Goal: Transaction & Acquisition: Purchase product/service

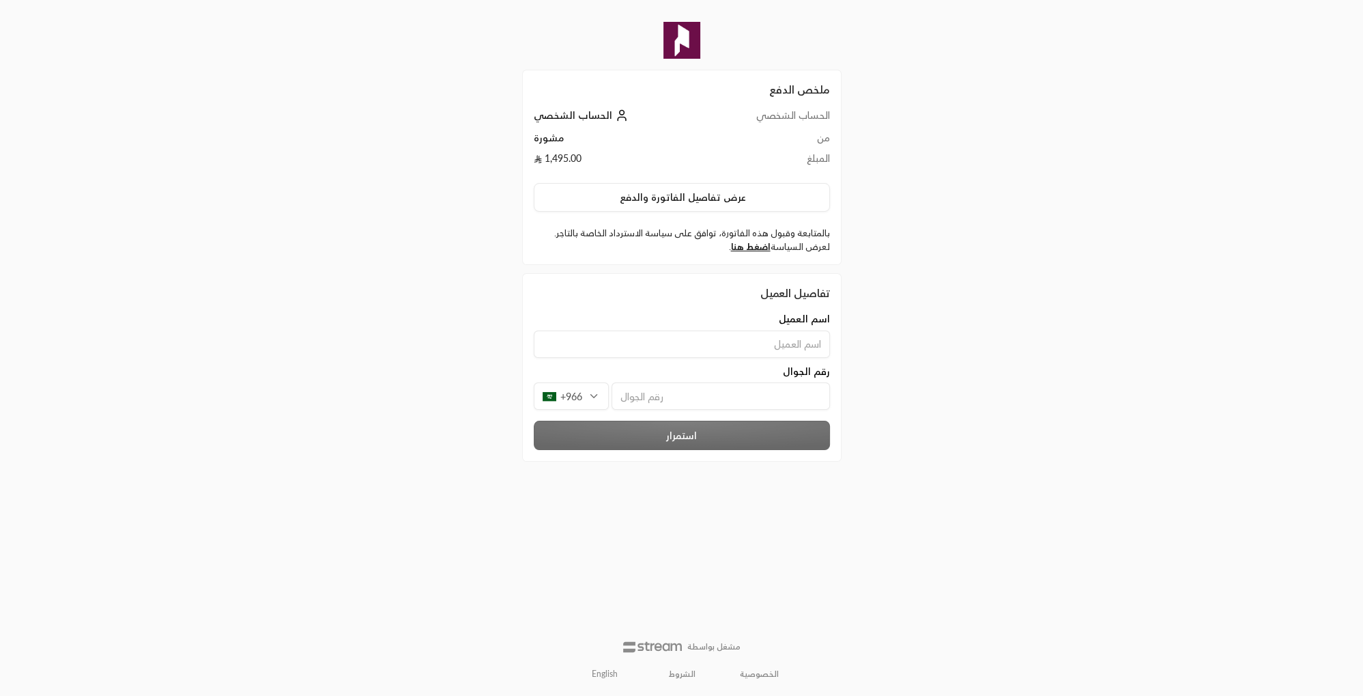
click at [765, 337] on input at bounding box center [682, 343] width 296 height 27
click at [765, 339] on input at bounding box center [682, 343] width 296 height 27
type input "أ"
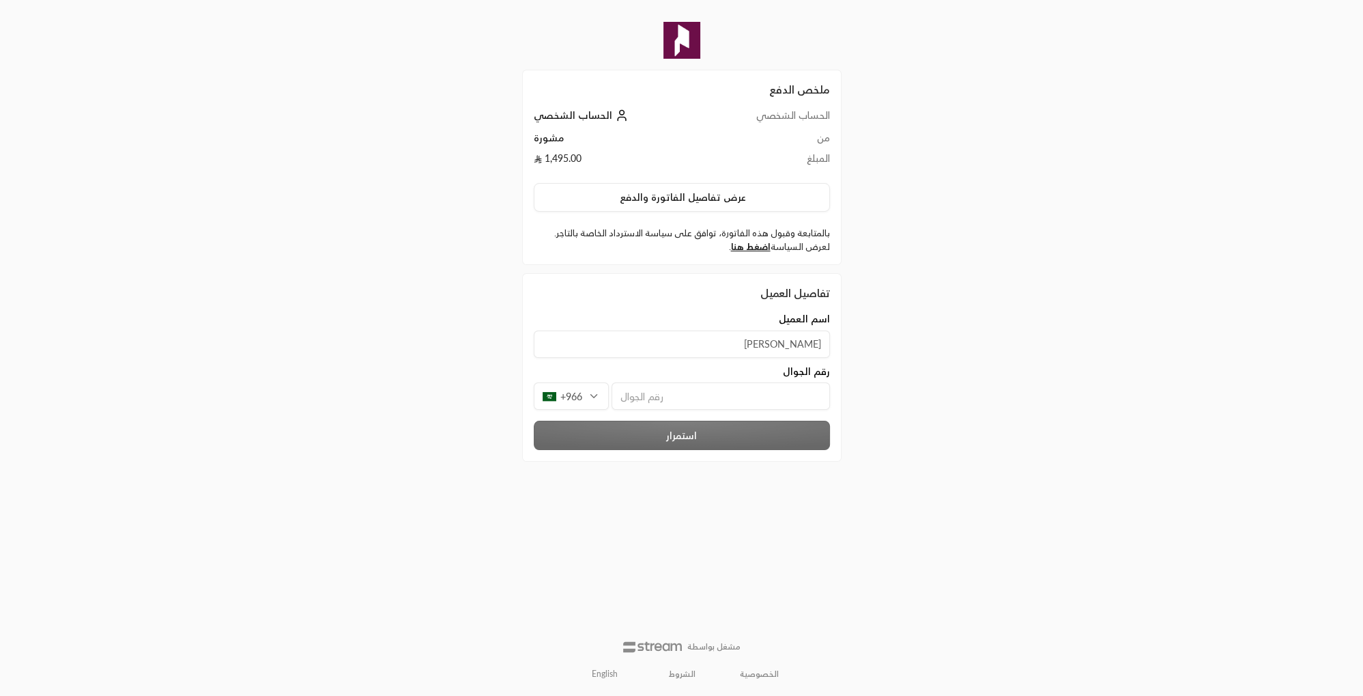
type input "أسامة الفار"
click at [596, 391] on div "+966" at bounding box center [571, 395] width 75 height 27
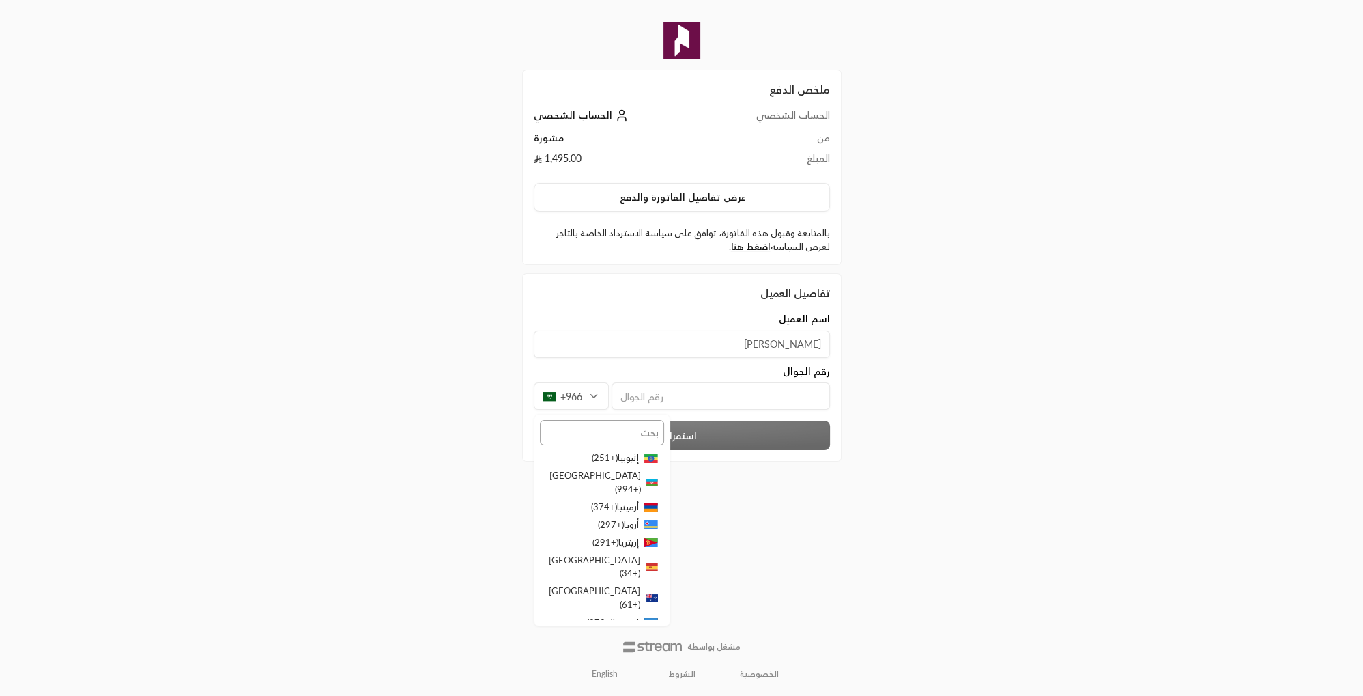
click at [615, 435] on input "text" at bounding box center [602, 432] width 124 height 25
type input "مص"
click at [587, 452] on li "مصر ( +20 )" at bounding box center [602, 464] width 124 height 31
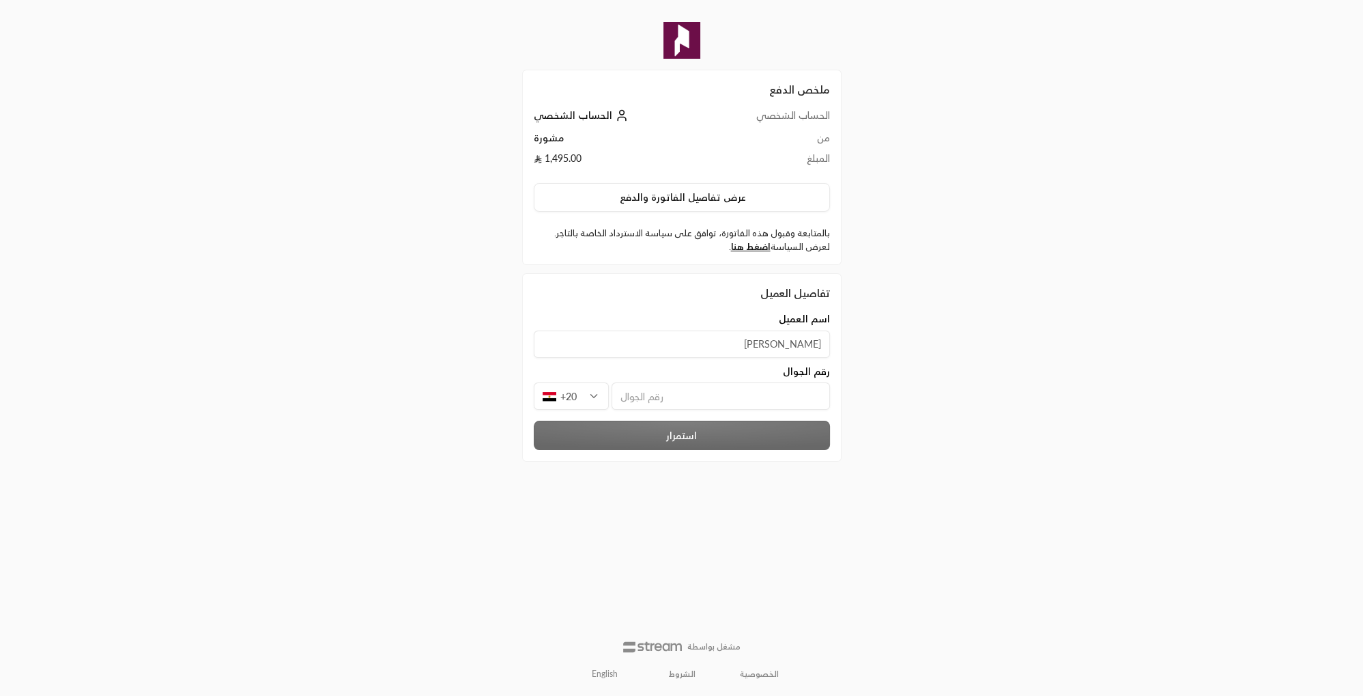
click at [636, 391] on input "tel" at bounding box center [721, 395] width 218 height 27
type input "1002428776"
click at [643, 438] on button "استمرار" at bounding box center [682, 435] width 296 height 29
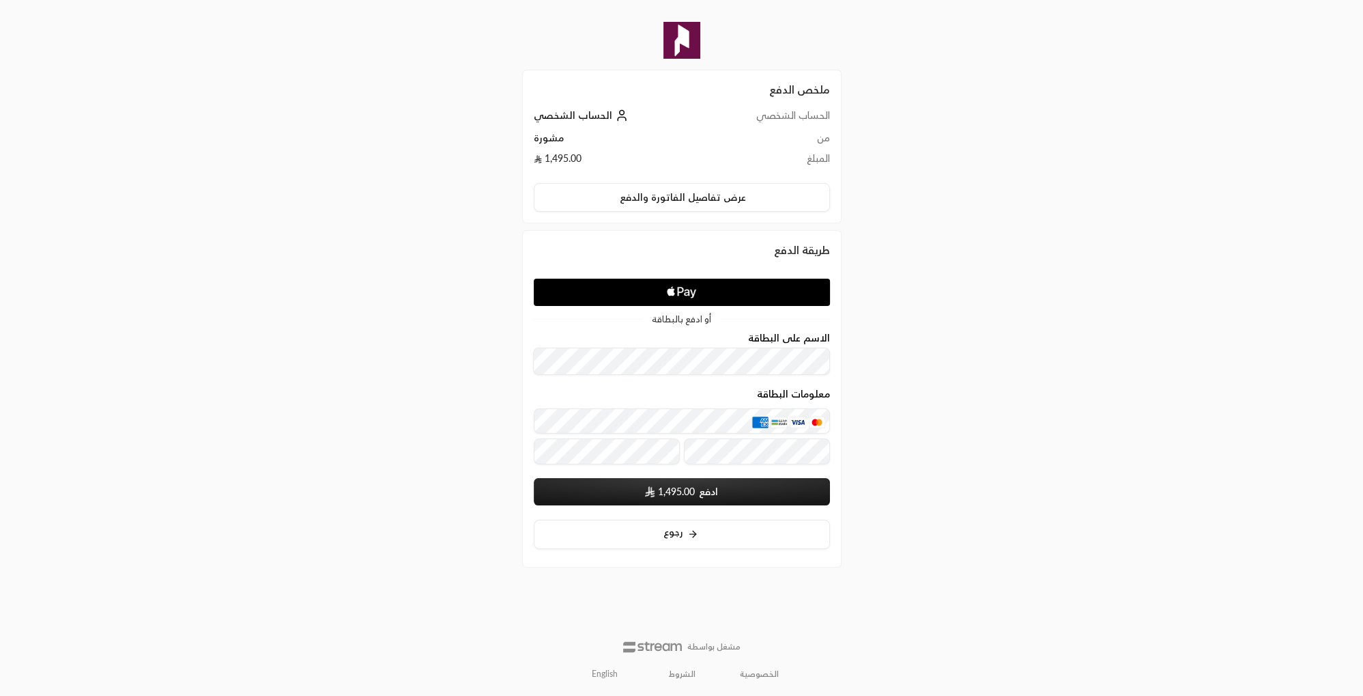
click at [1192, 340] on div "ملخص الدفع الحساب الشخصي الحساب الشخصي من مشورة المبلغ 1,495.00 عرض تفاصيل الفا…" at bounding box center [681, 348] width 1363 height 696
click at [926, 470] on div "ملخص الدفع الحساب الشخصي الحساب الشخصي من مشورة المبلغ 1,495.00 عرض تفاصيل الفا…" at bounding box center [682, 348] width 682 height 696
click at [726, 492] on button "ادفع 1,495.00" at bounding box center [682, 491] width 296 height 27
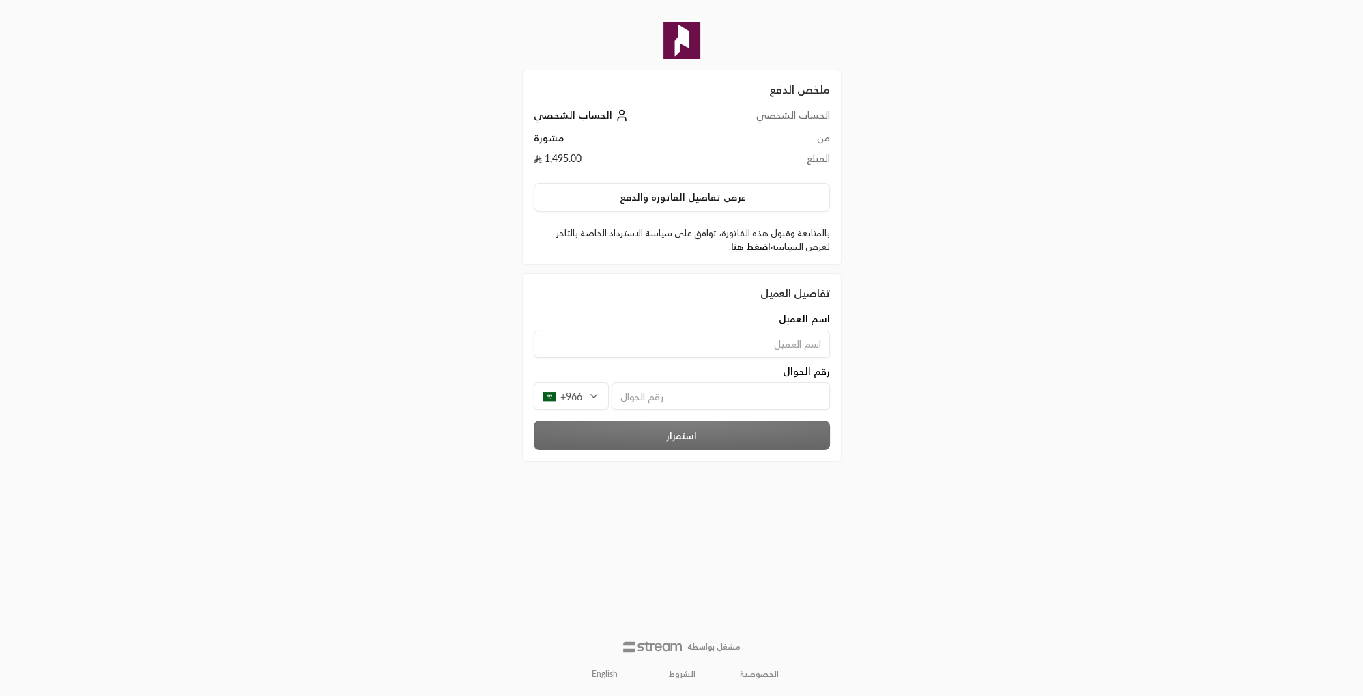
click at [773, 345] on input at bounding box center [682, 343] width 296 height 27
type input "أسامة الفار"
click at [593, 395] on div "+966" at bounding box center [571, 395] width 75 height 27
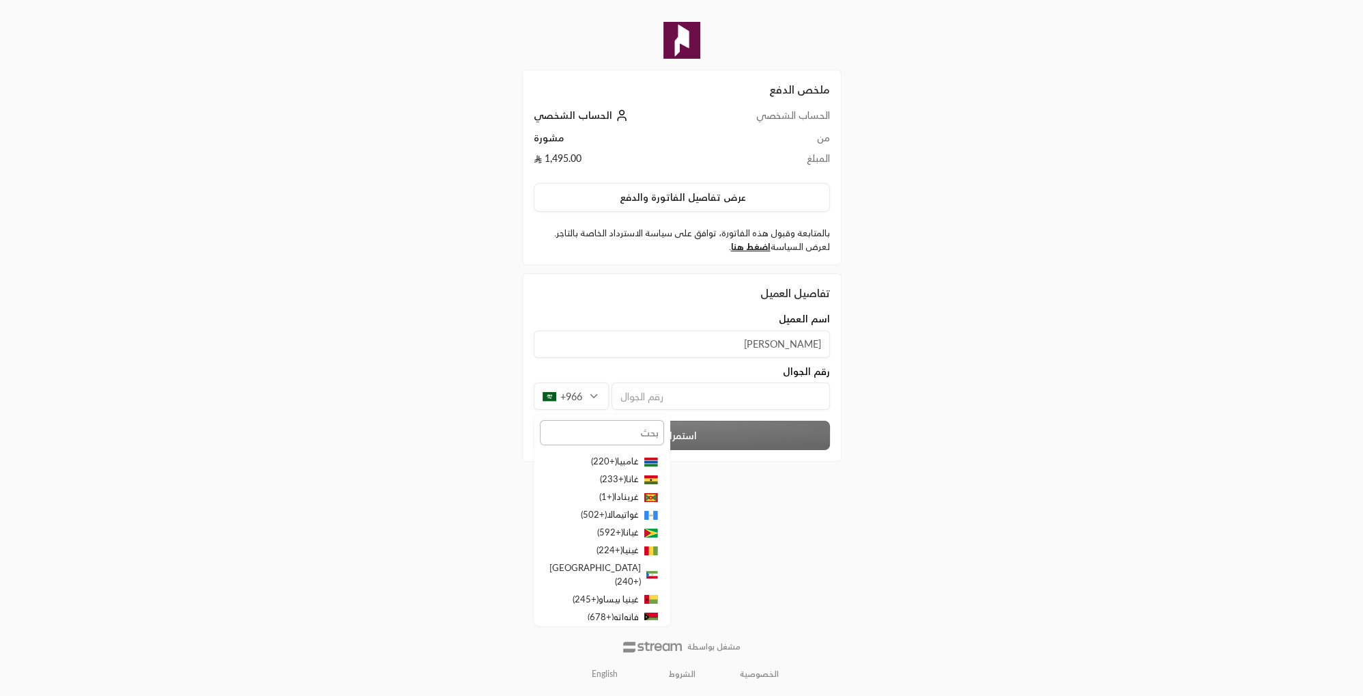
scroll to position [2739, 0]
click at [618, 430] on input "text" at bounding box center [602, 432] width 124 height 25
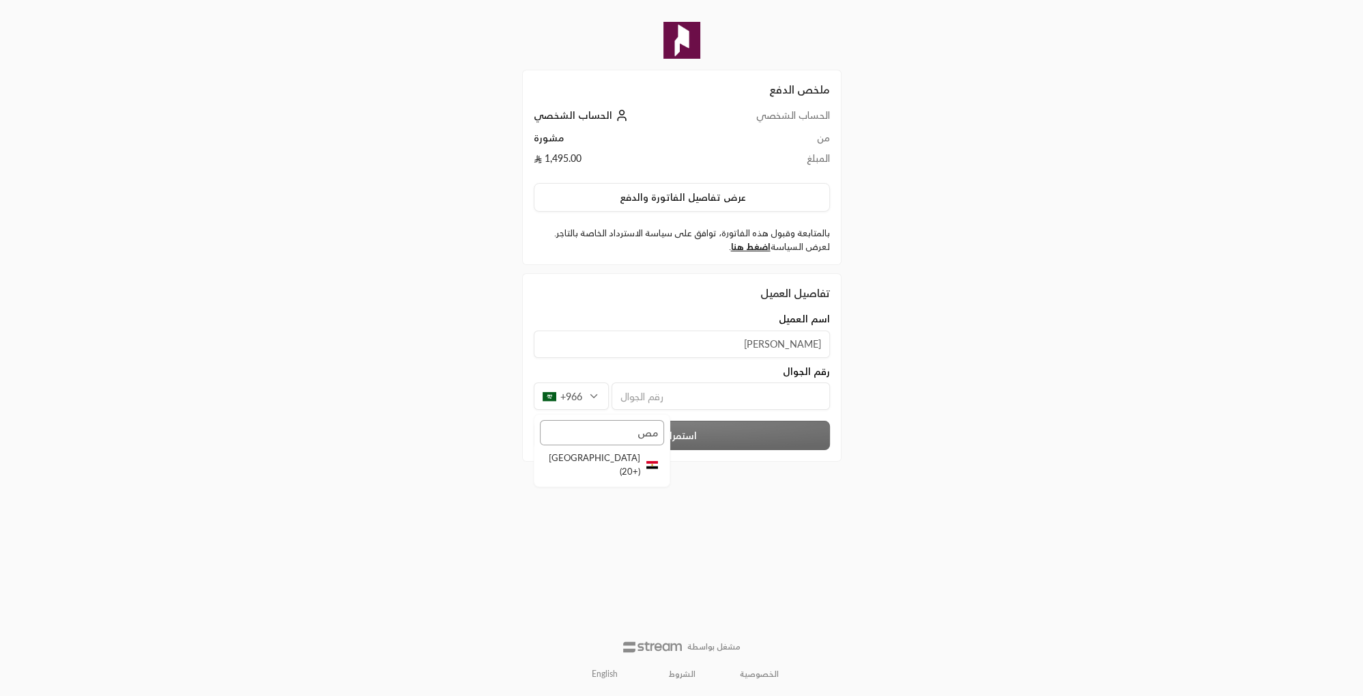
scroll to position [0, 0]
type input "مص"
click at [618, 458] on li "مصر ( +20 )" at bounding box center [602, 464] width 124 height 31
click at [646, 399] on input "tel" at bounding box center [721, 395] width 218 height 27
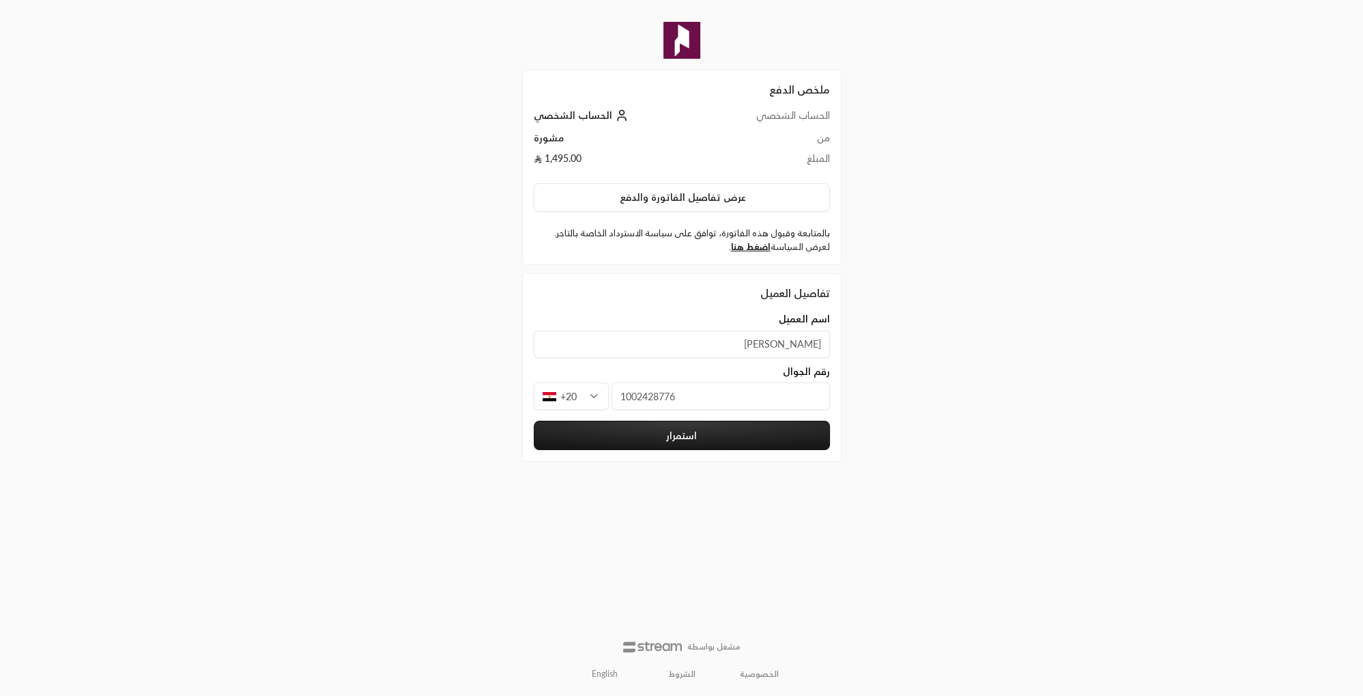
type input "1002428776"
click at [741, 431] on button "استمرار" at bounding box center [682, 435] width 296 height 29
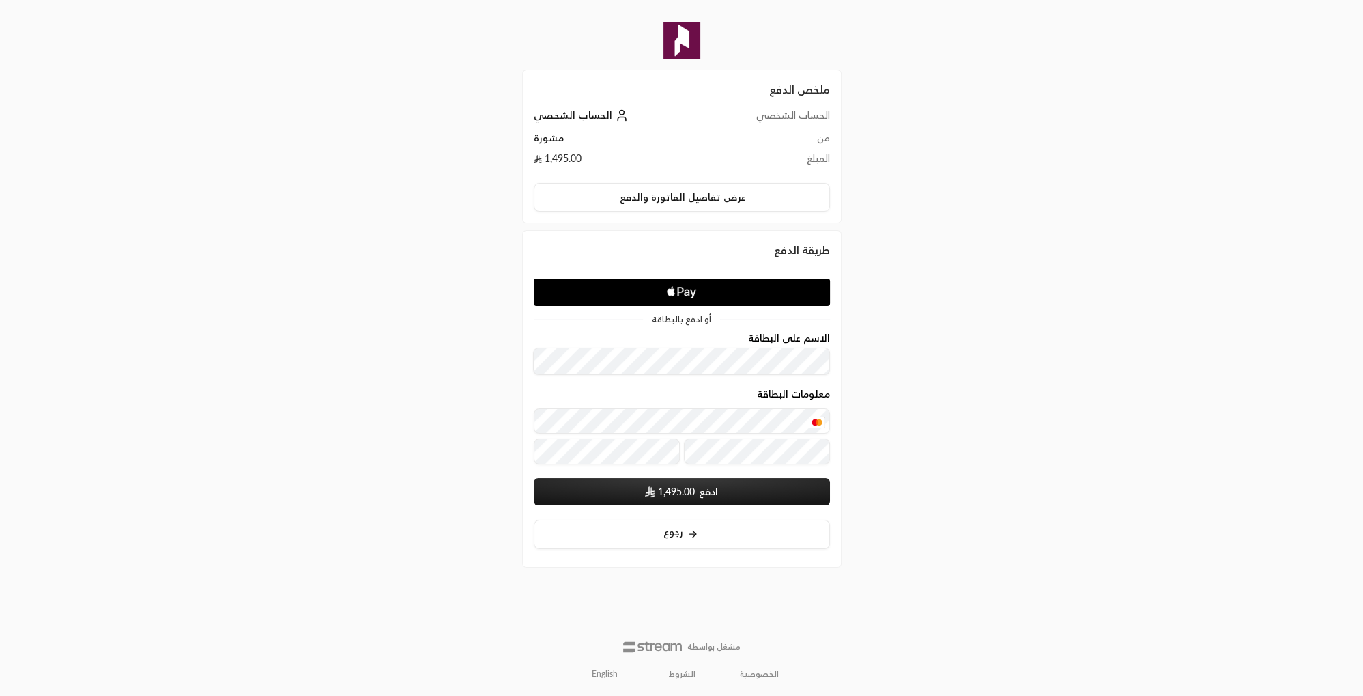
click at [943, 509] on div "ملخص الدفع الحساب الشخصي الحساب الشخصي من مشورة المبلغ 1,495.00 عرض تفاصيل الفا…" at bounding box center [682, 348] width 682 height 696
click at [666, 489] on span "1,495.00" at bounding box center [676, 492] width 37 height 14
click at [706, 493] on button "ادفع 1,495.00" at bounding box center [682, 491] width 296 height 27
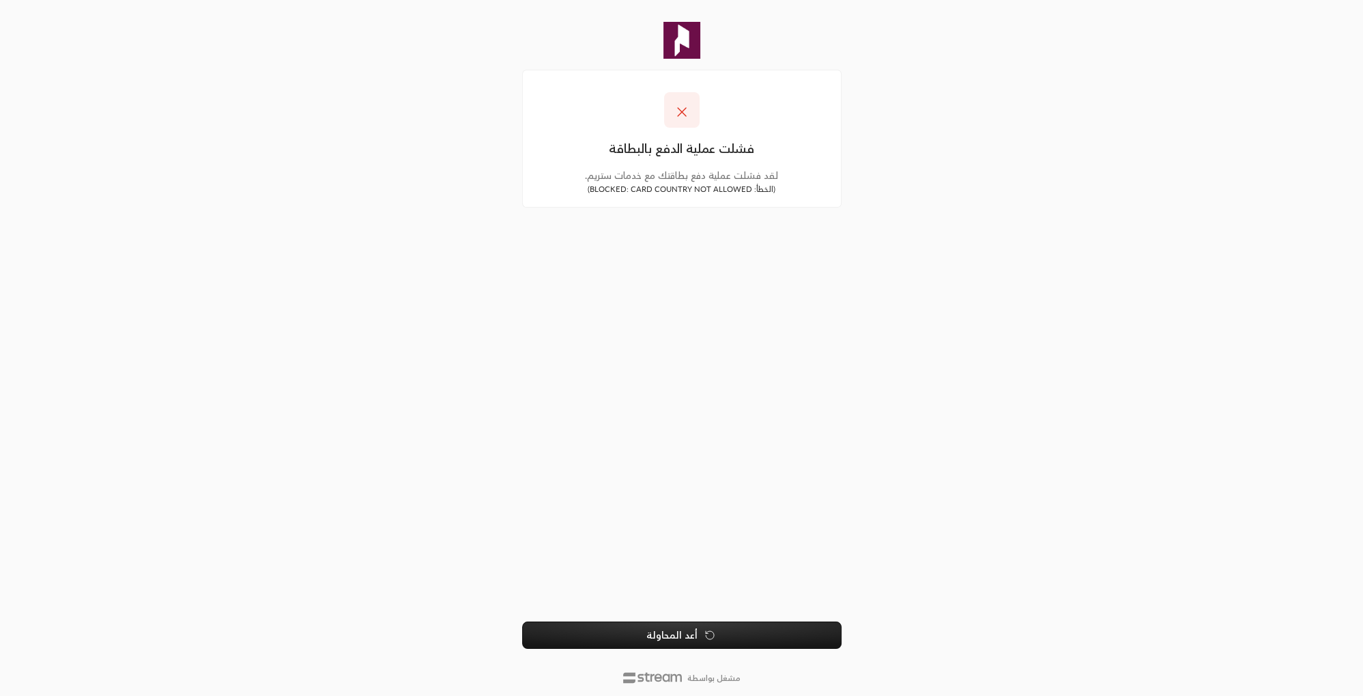
click at [675, 636] on button "أعد المحاولة" at bounding box center [681, 634] width 319 height 27
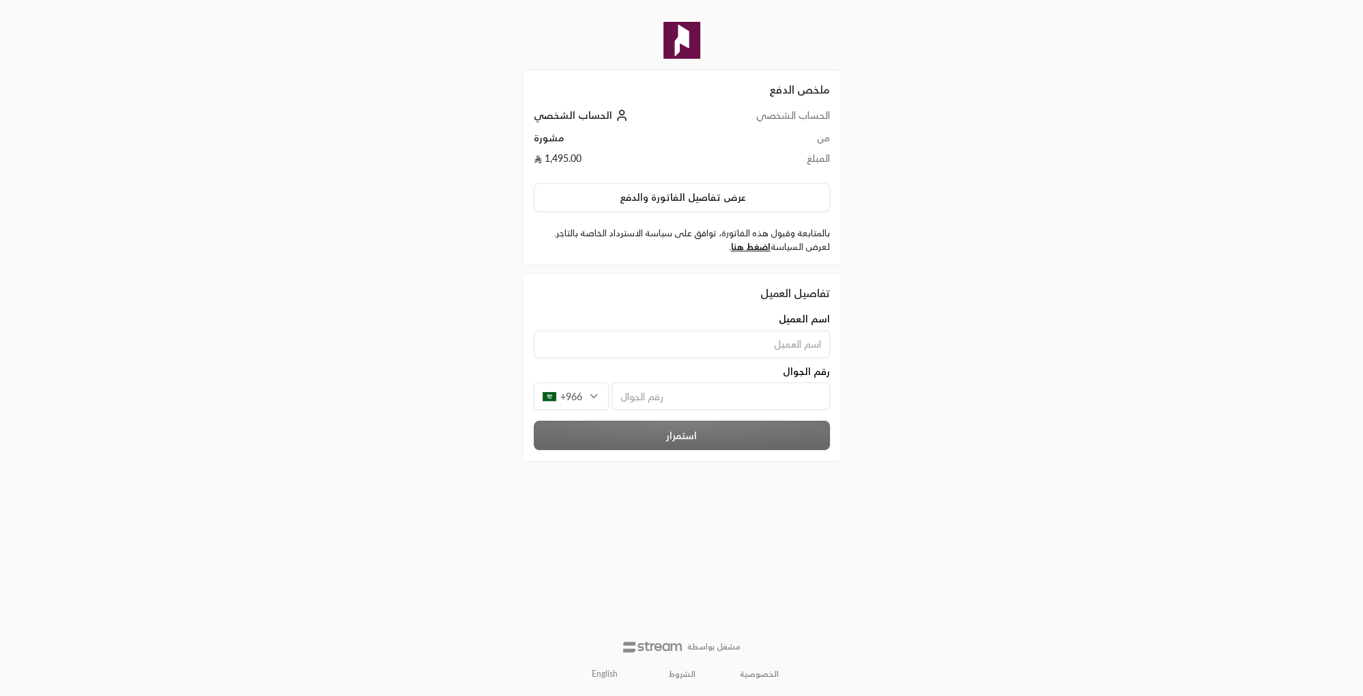
click at [769, 342] on input at bounding box center [682, 343] width 296 height 27
click at [782, 343] on input at bounding box center [682, 343] width 296 height 27
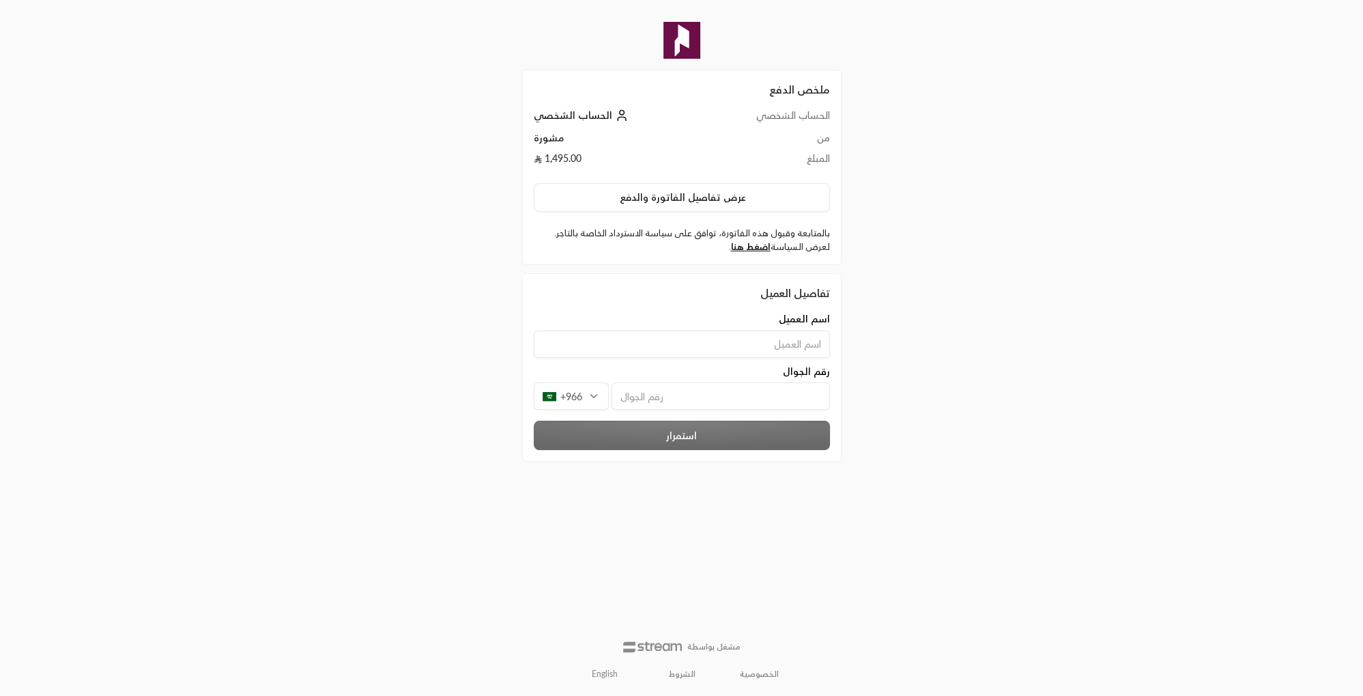
click at [782, 344] on input at bounding box center [682, 343] width 296 height 27
click at [782, 345] on input at bounding box center [682, 343] width 296 height 27
type input "أسامة الفار"
click at [591, 394] on div "+966" at bounding box center [571, 395] width 75 height 27
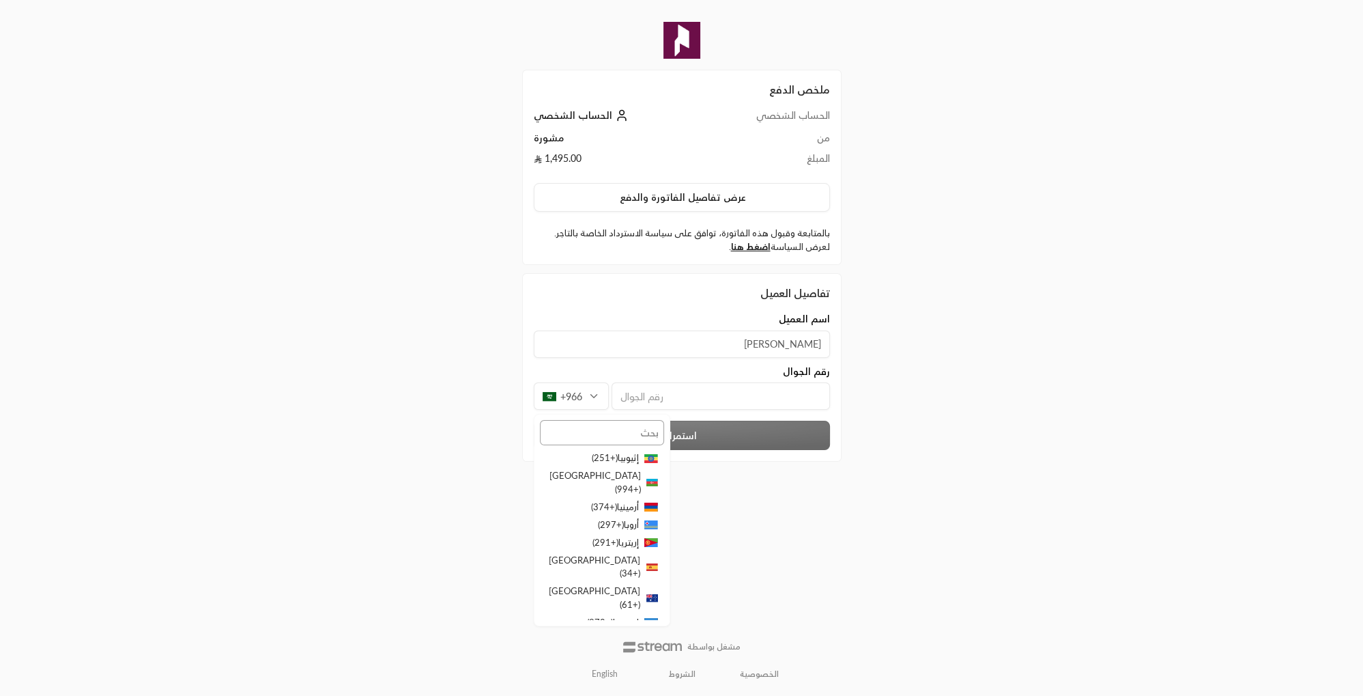
click at [636, 427] on input "text" at bounding box center [602, 432] width 124 height 25
type input "مصر"
click at [605, 453] on li "مصر ( +20 )" at bounding box center [602, 464] width 124 height 31
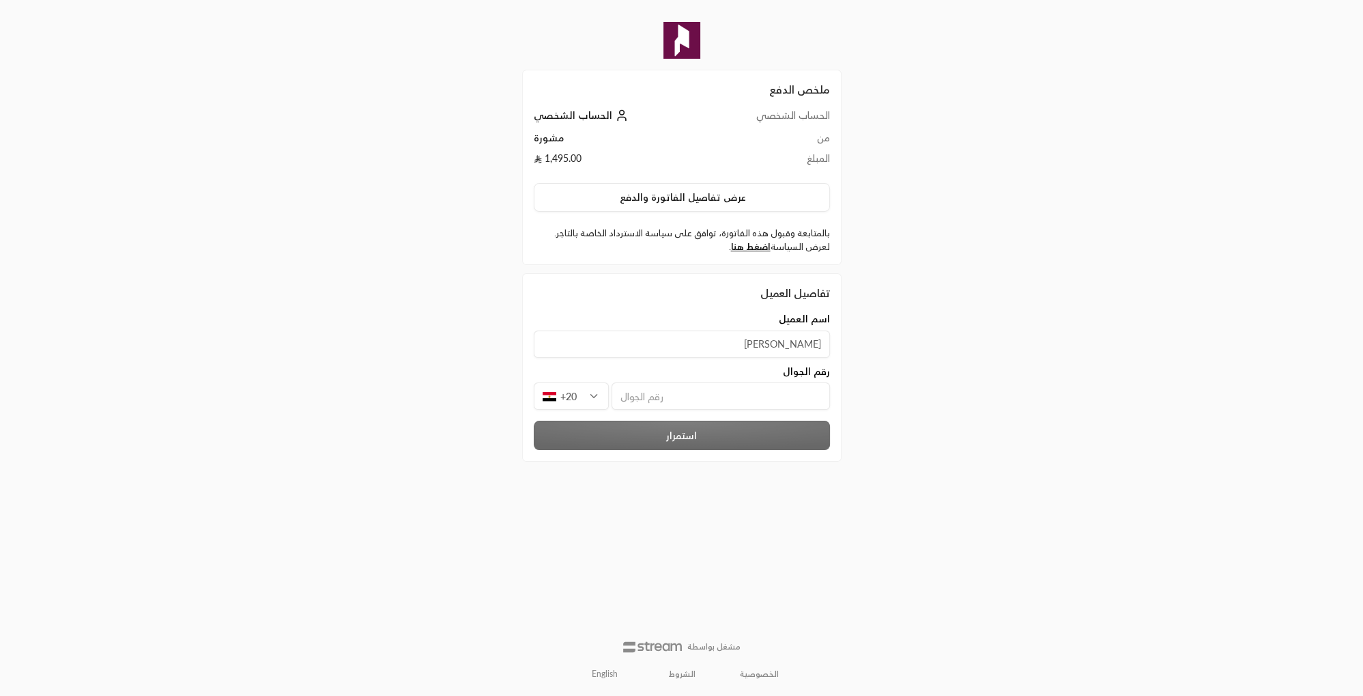
click at [659, 395] on input "tel" at bounding box center [721, 395] width 218 height 27
click at [659, 396] on input "tel" at bounding box center [721, 395] width 218 height 27
type input "1002428776"
click at [687, 436] on button "استمرار" at bounding box center [682, 435] width 296 height 29
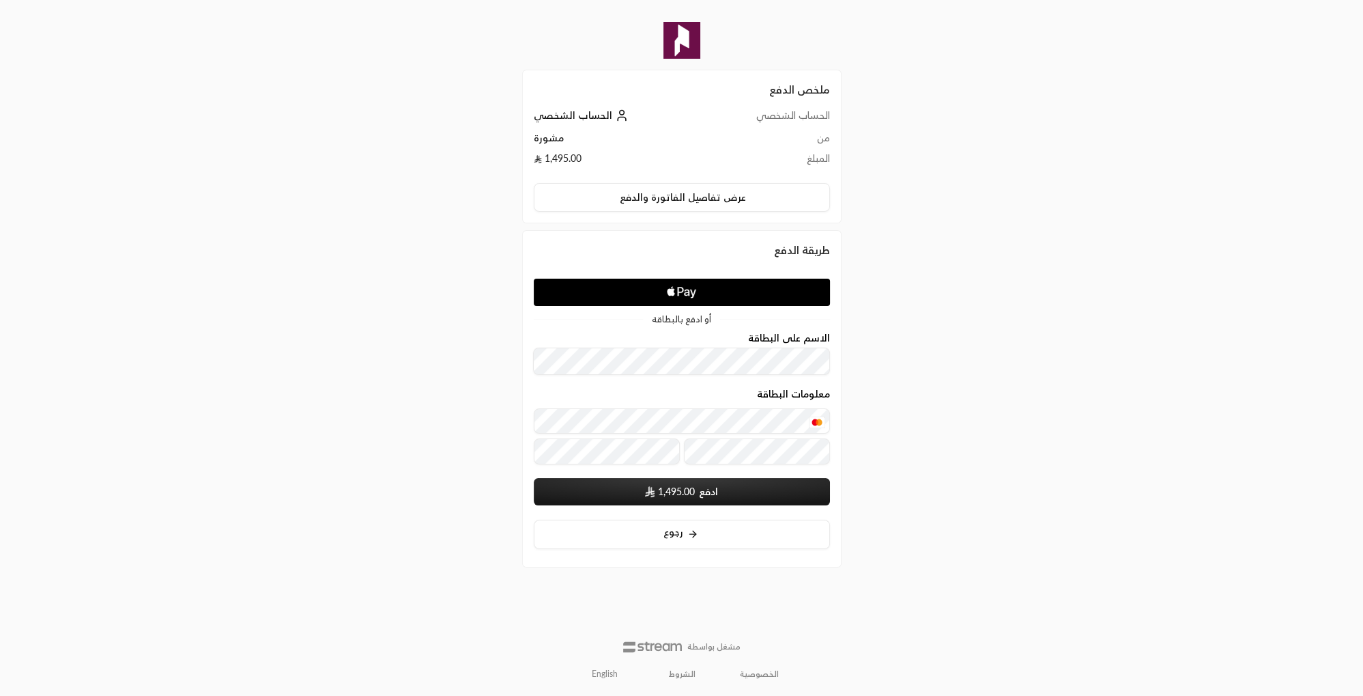
click at [971, 452] on div "ملخص الدفع الحساب الشخصي الحساب الشخصي من مشورة المبلغ 1,495.00 عرض تفاصيل الفا…" at bounding box center [682, 348] width 682 height 696
click at [670, 493] on span "1,495.00" at bounding box center [676, 492] width 37 height 14
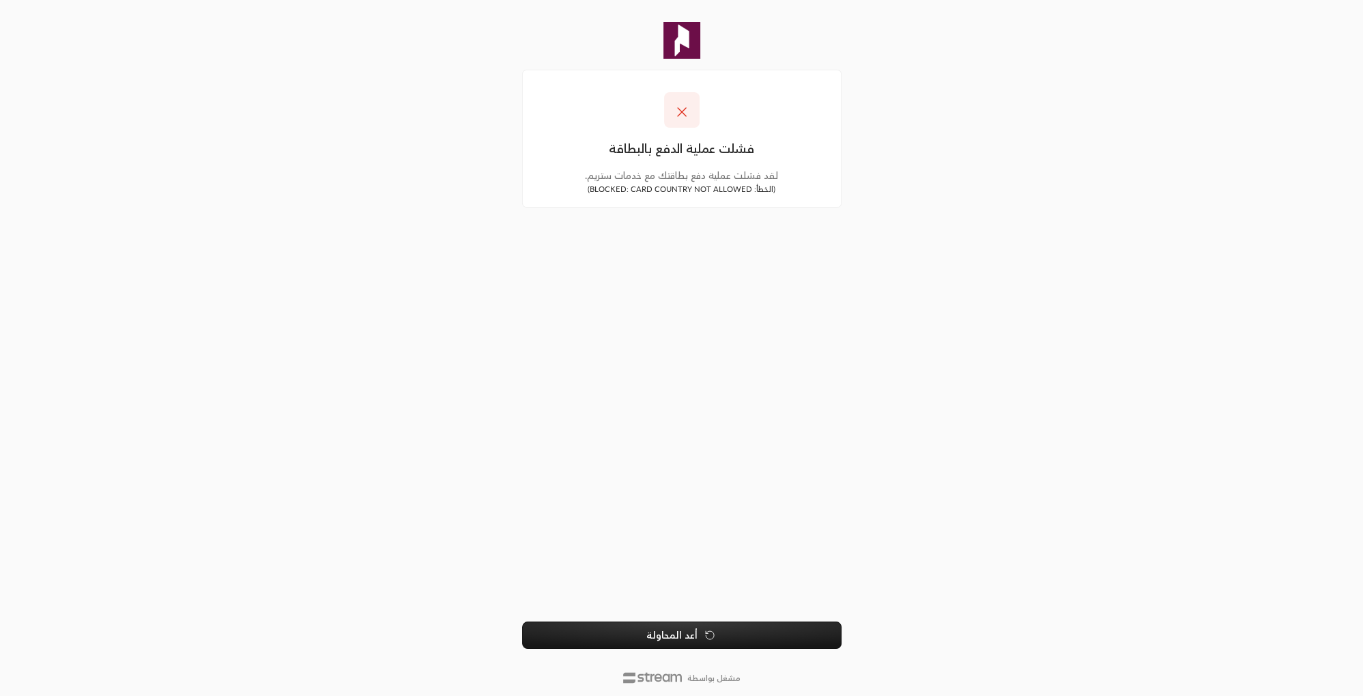
click at [676, 636] on button "أعد المحاولة" at bounding box center [681, 634] width 319 height 27
